Goal: Communication & Community: Share content

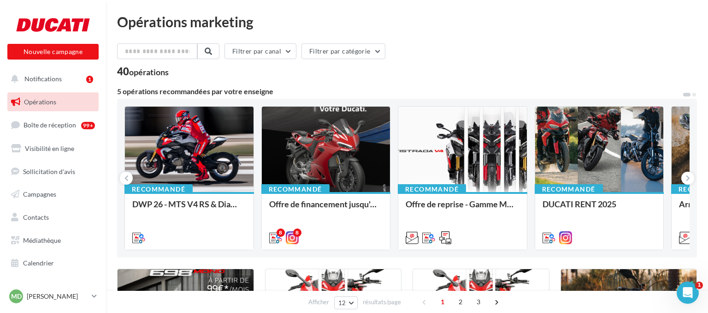
click at [43, 102] on span "Opérations" at bounding box center [40, 102] width 32 height 8
click at [58, 76] on span "Notifications" at bounding box center [42, 79] width 37 height 8
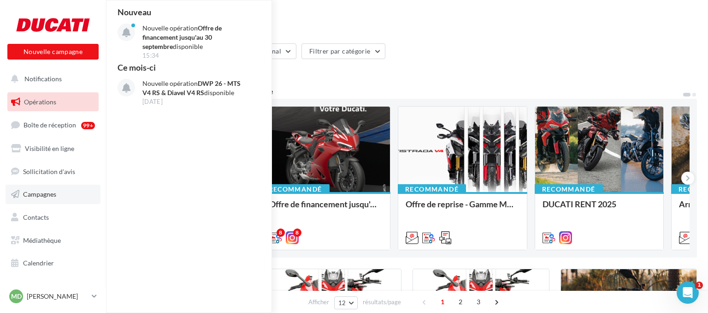
click at [43, 191] on span "Campagnes" at bounding box center [39, 194] width 33 height 8
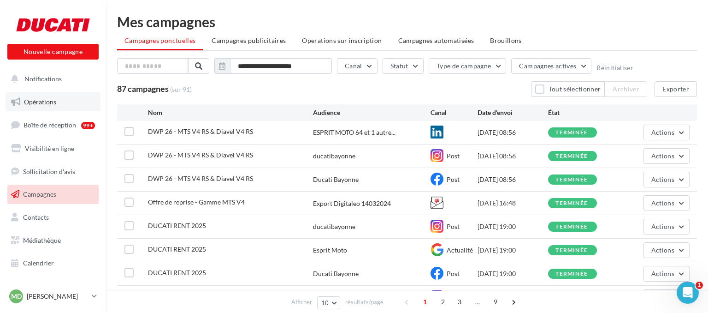
click at [48, 97] on link "Opérations" at bounding box center [53, 101] width 95 height 19
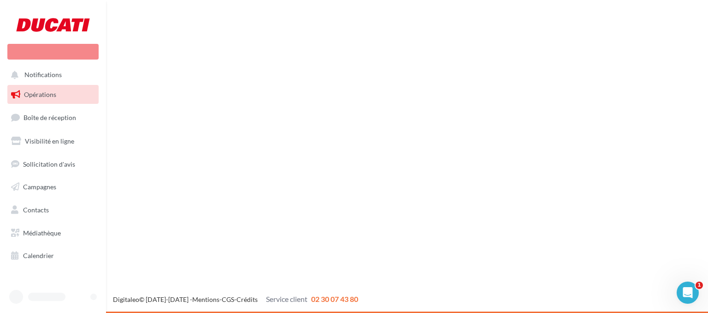
click at [454, 167] on div "Nouvelle campagne Notifications Opérations Boîte de réception" at bounding box center [354, 156] width 708 height 313
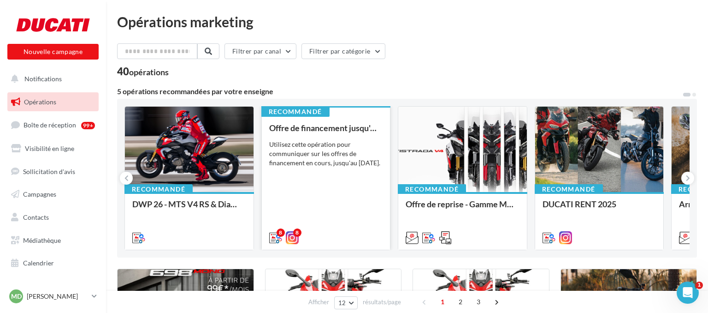
click at [322, 204] on div "Offre de financement jusqu'au 30 septembre Utilisez cette opération pour commun…" at bounding box center [326, 182] width 114 height 118
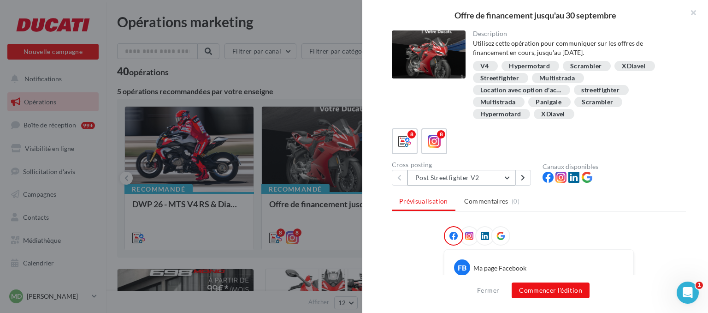
click at [504, 179] on button "Post Streetfighter V2" at bounding box center [462, 178] width 108 height 16
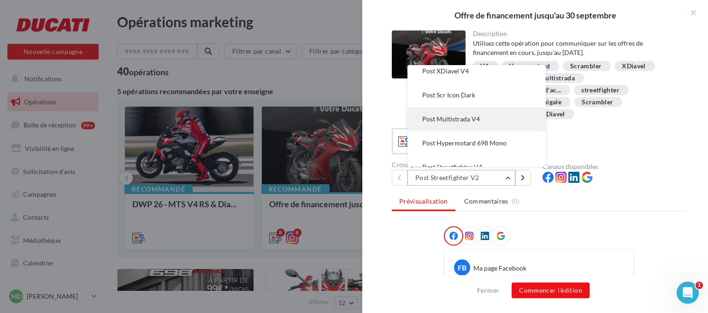
scroll to position [90, 0]
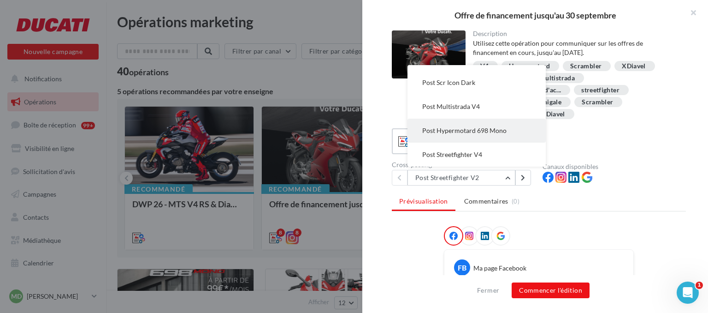
click at [493, 137] on button "Post Hypermotard 698 Mono" at bounding box center [477, 131] width 138 height 24
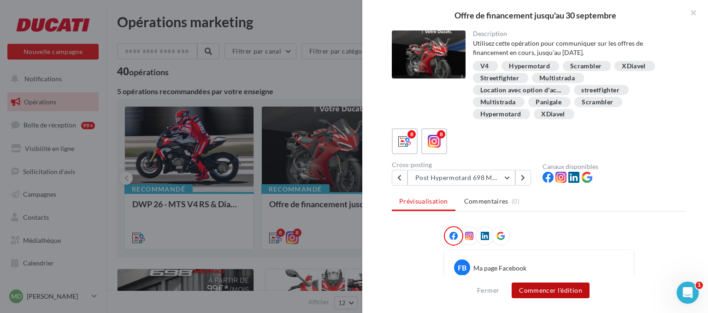
click at [557, 289] on button "Commencer l'édition" at bounding box center [551, 290] width 78 height 16
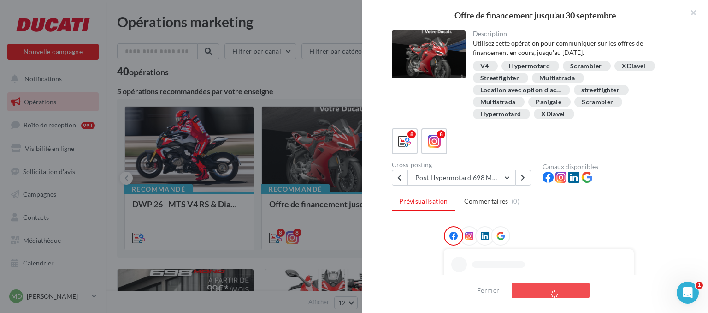
drag, startPoint x: 436, startPoint y: 137, endPoint x: 454, endPoint y: 146, distance: 20.2
click at [436, 137] on icon at bounding box center [434, 141] width 13 height 13
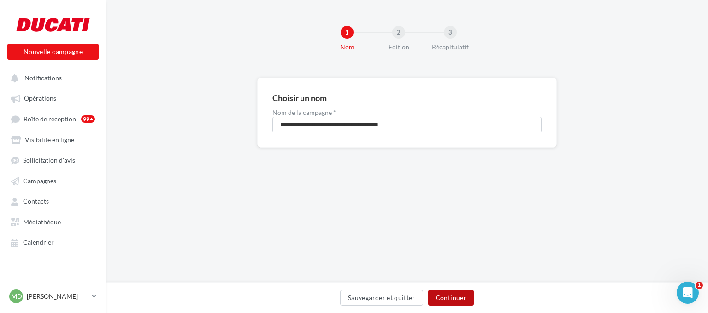
click at [449, 299] on button "Continuer" at bounding box center [451, 298] width 46 height 16
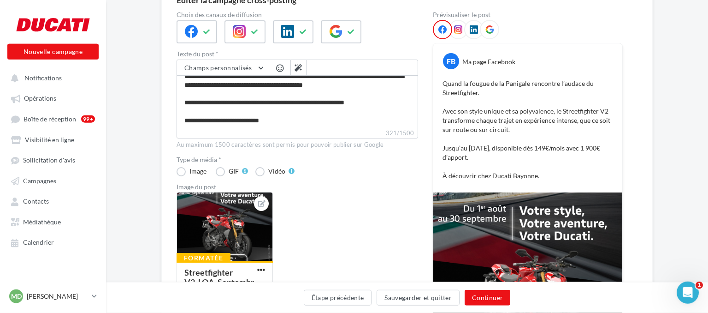
scroll to position [97, 0]
click at [499, 298] on button "Continuer" at bounding box center [488, 298] width 46 height 16
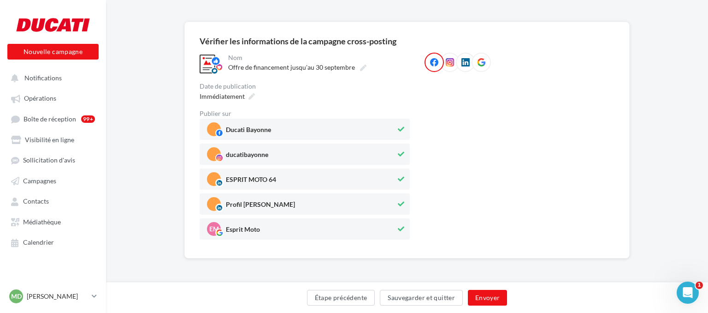
scroll to position [56, 0]
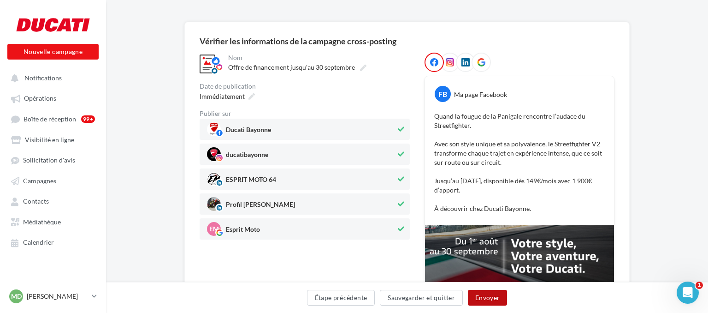
click at [492, 296] on button "Envoyer" at bounding box center [487, 298] width 39 height 16
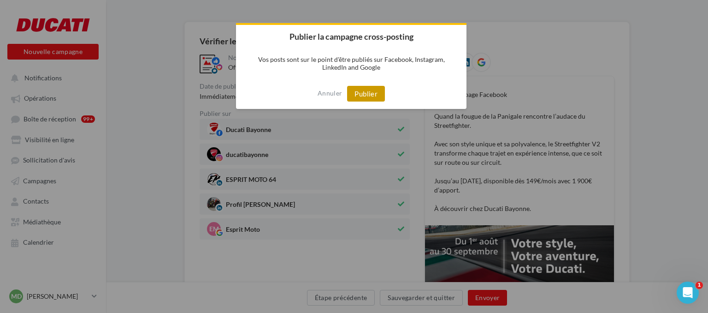
click at [364, 94] on button "Publier" at bounding box center [366, 94] width 38 height 16
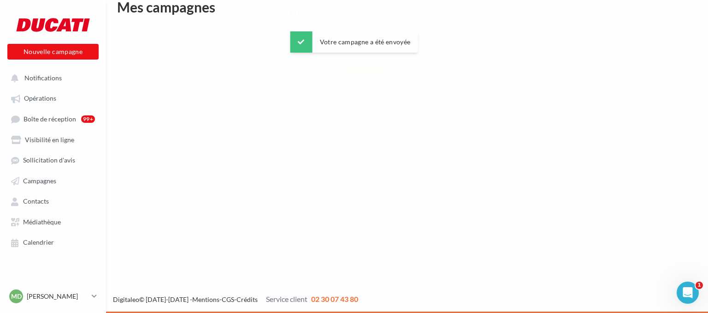
scroll to position [15, 0]
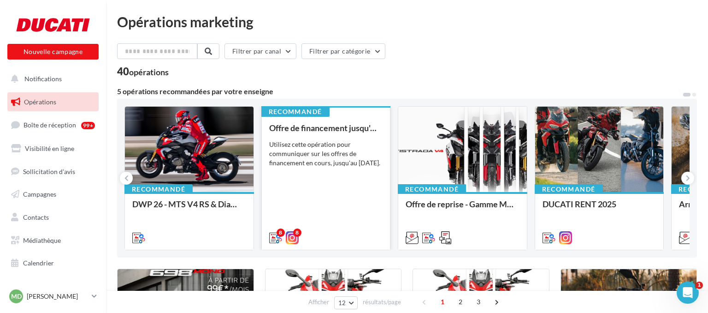
click at [327, 178] on div "Offre de financement jusqu'au 30 septembre Utilisez cette opération pour commun…" at bounding box center [326, 182] width 114 height 118
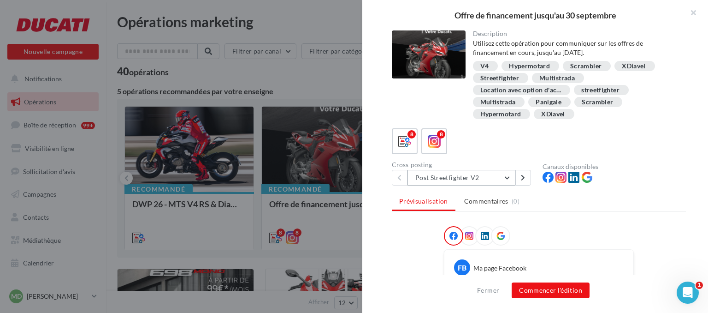
click at [505, 177] on button "Post Streetfighter V2" at bounding box center [462, 178] width 108 height 16
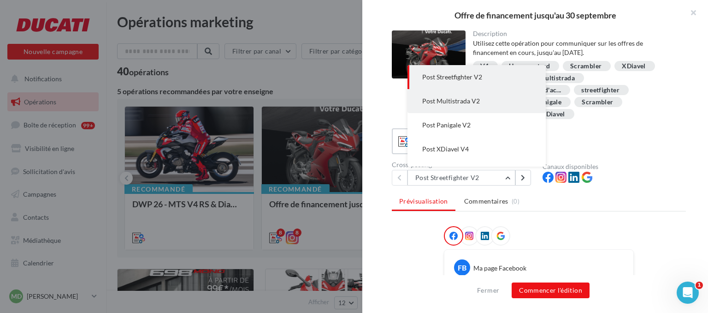
click at [493, 104] on button "Post Multistrada V2" at bounding box center [477, 101] width 138 height 24
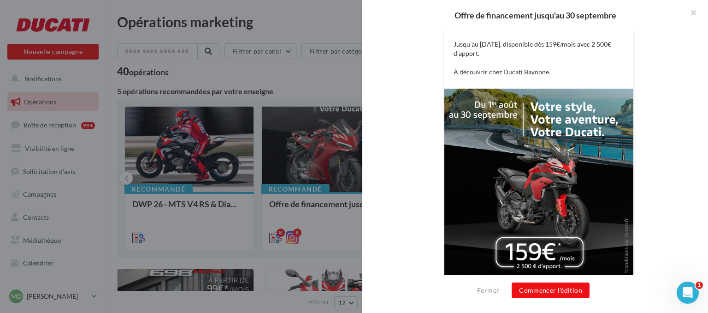
scroll to position [306, 0]
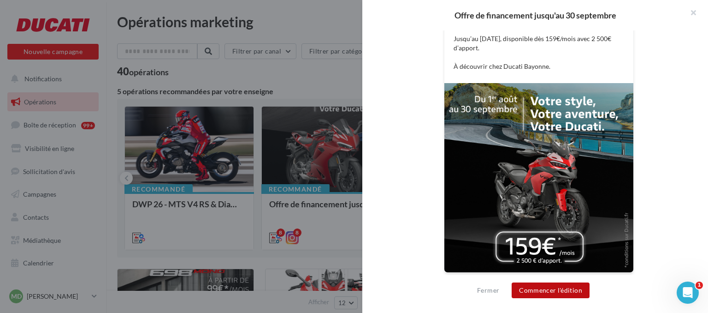
click at [562, 289] on button "Commencer l'édition" at bounding box center [551, 290] width 78 height 16
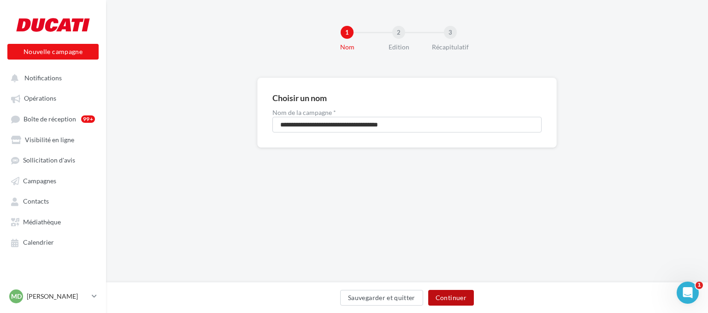
click at [455, 297] on button "Continuer" at bounding box center [451, 298] width 46 height 16
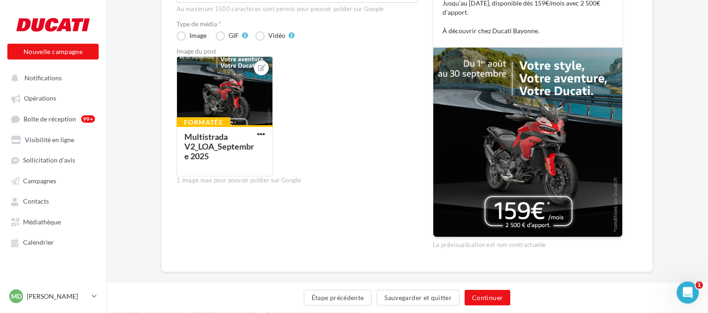
scroll to position [243, 0]
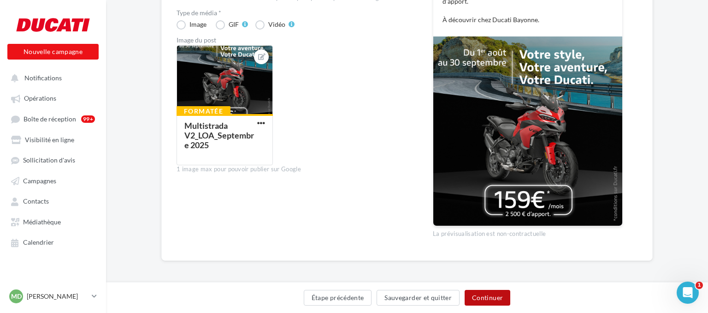
click at [495, 299] on button "Continuer" at bounding box center [488, 298] width 46 height 16
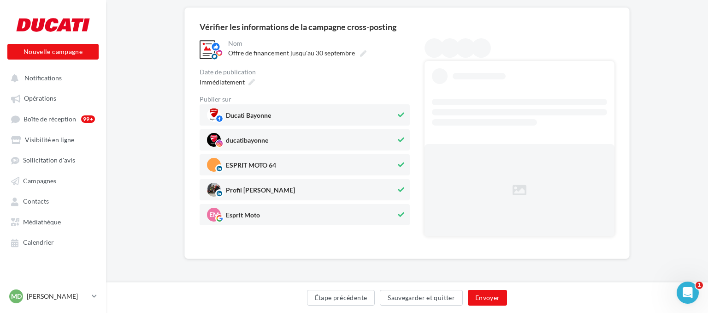
scroll to position [56, 0]
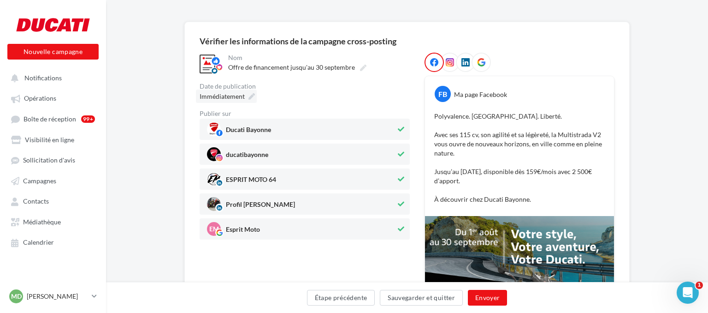
click at [252, 93] on div "Immédiatement" at bounding box center [226, 95] width 61 height 13
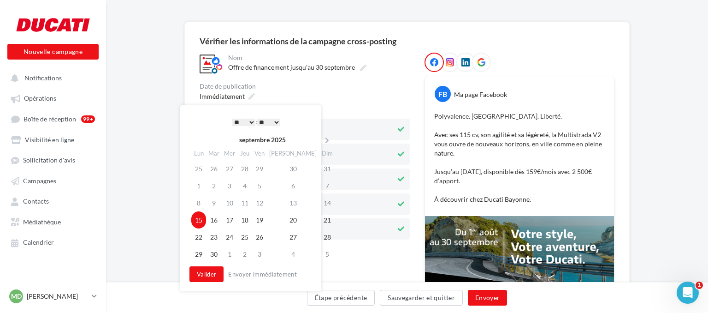
click at [232, 119] on select "* * * * * * * * * * ** ** ** ** ** ** ** ** ** ** ** ** ** **" at bounding box center [243, 122] width 23 height 7
click at [217, 219] on td "16" at bounding box center [214, 219] width 16 height 17
click at [202, 274] on button "Valider" at bounding box center [207, 274] width 34 height 16
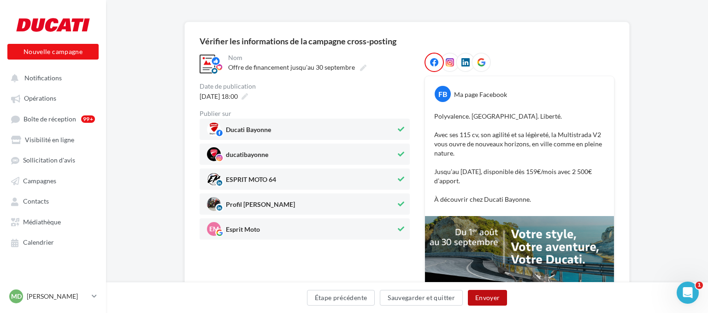
click at [484, 300] on button "Envoyer" at bounding box center [487, 298] width 39 height 16
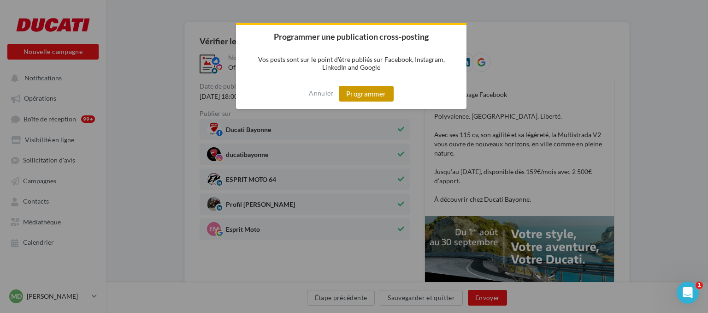
click at [383, 92] on button "Programmer" at bounding box center [366, 94] width 55 height 16
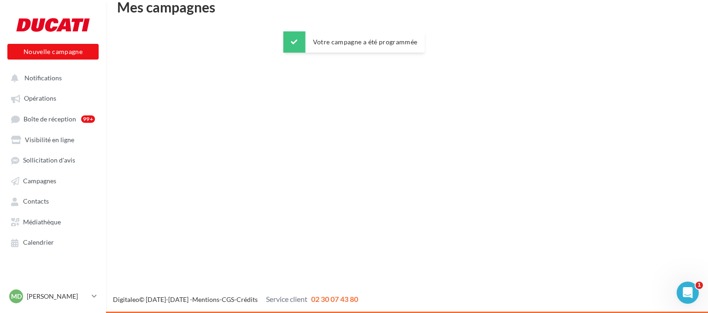
scroll to position [15, 0]
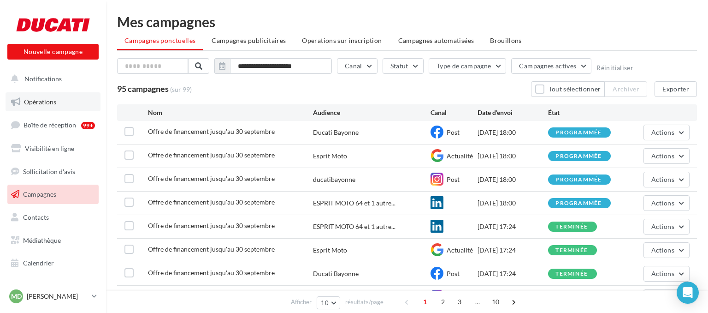
drag, startPoint x: 0, startPoint y: 0, endPoint x: 54, endPoint y: 101, distance: 114.5
click at [54, 101] on span "Opérations" at bounding box center [40, 102] width 32 height 8
